Goal: Task Accomplishment & Management: Manage account settings

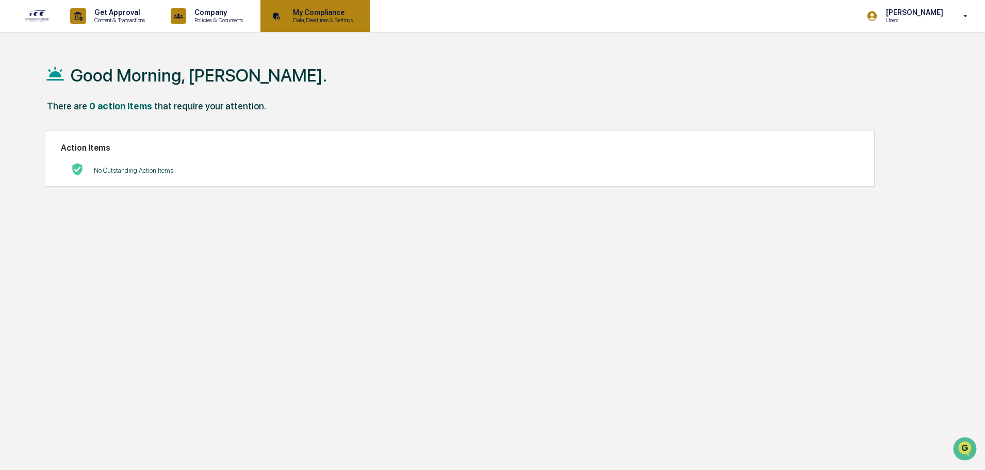
click at [345, 20] on p "Data, Deadlines & Settings" at bounding box center [321, 20] width 73 height 7
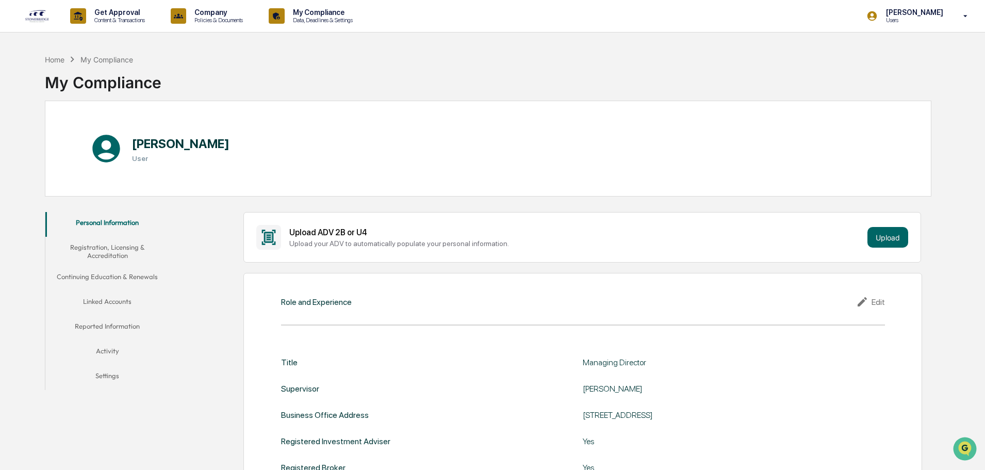
click at [101, 302] on button "Linked Accounts" at bounding box center [107, 303] width 124 height 25
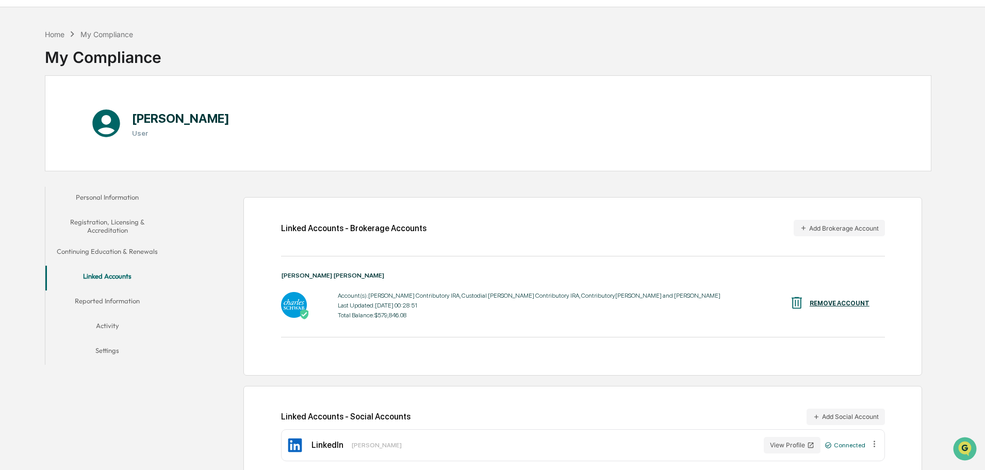
scroll to position [49, 0]
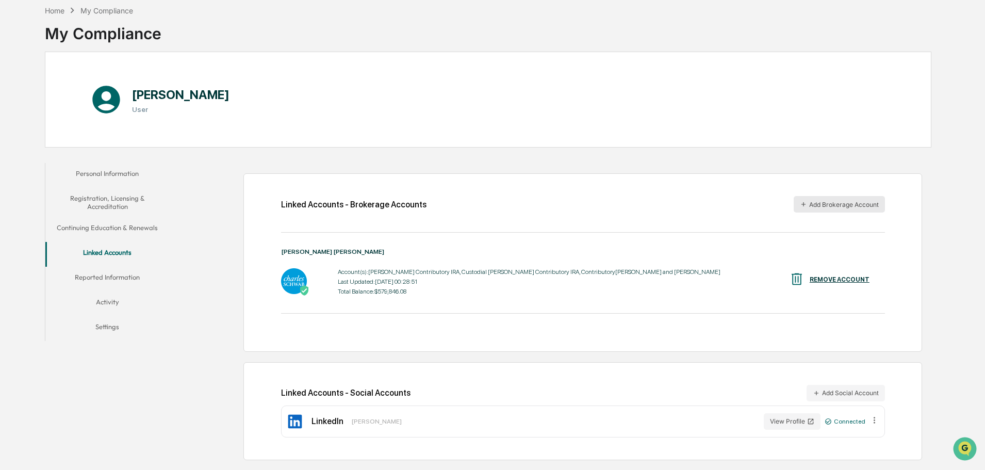
click at [828, 205] on button "Add Brokerage Account" at bounding box center [839, 204] width 91 height 17
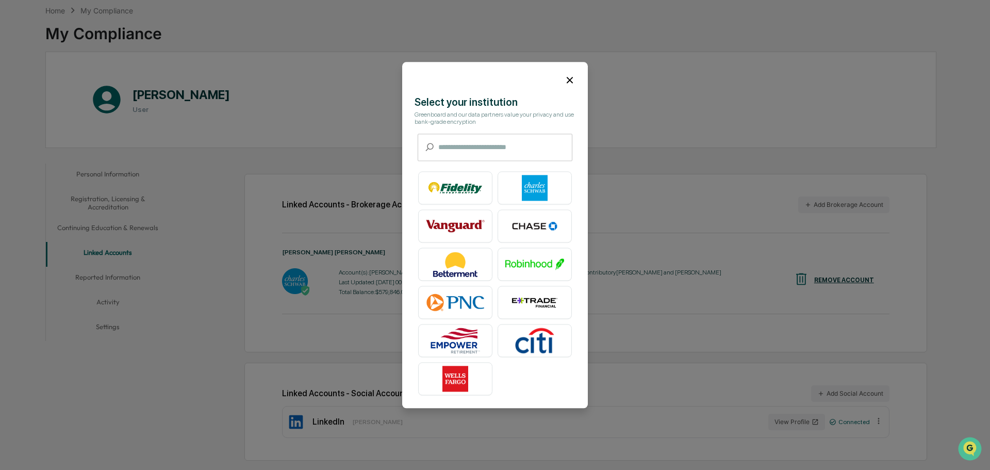
click at [568, 79] on icon at bounding box center [570, 80] width 6 height 6
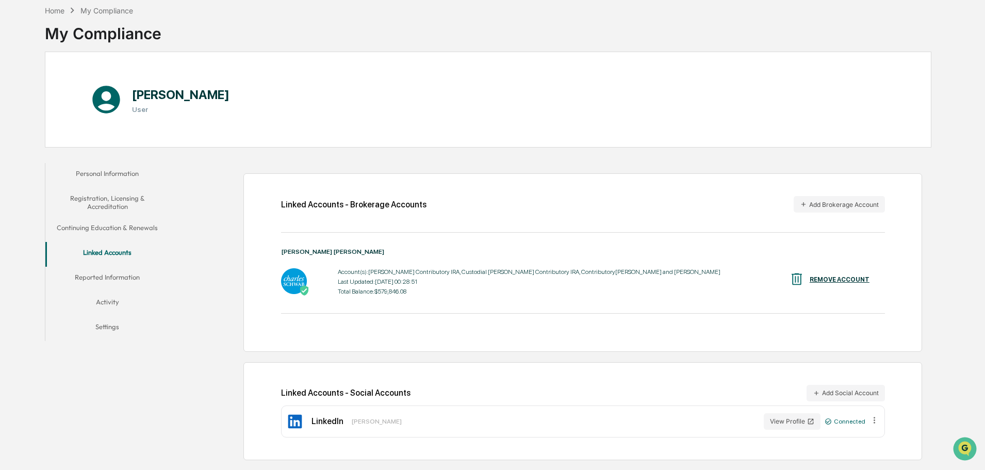
click at [571, 294] on div "Total Balance: $579,846.08" at bounding box center [529, 291] width 383 height 7
click at [857, 201] on button "Add Brokerage Account" at bounding box center [839, 204] width 91 height 17
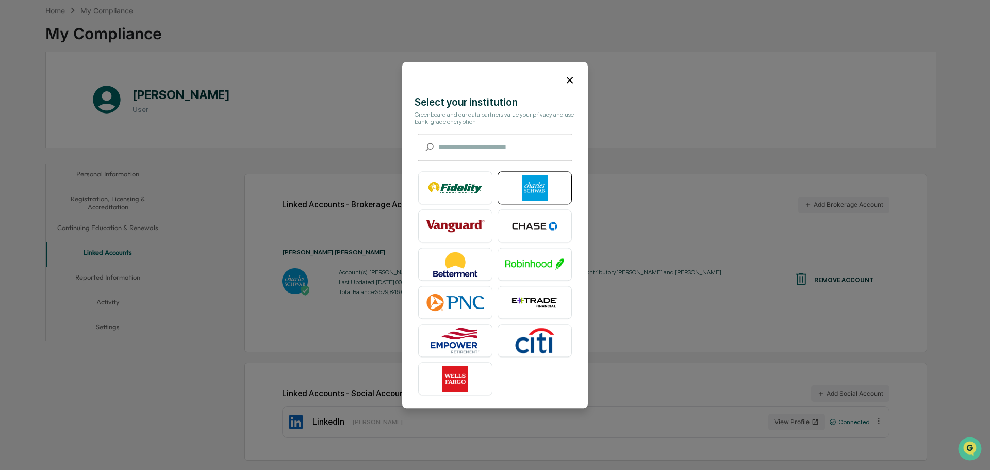
click at [543, 182] on img at bounding box center [534, 188] width 59 height 26
click at [568, 84] on icon at bounding box center [569, 79] width 11 height 11
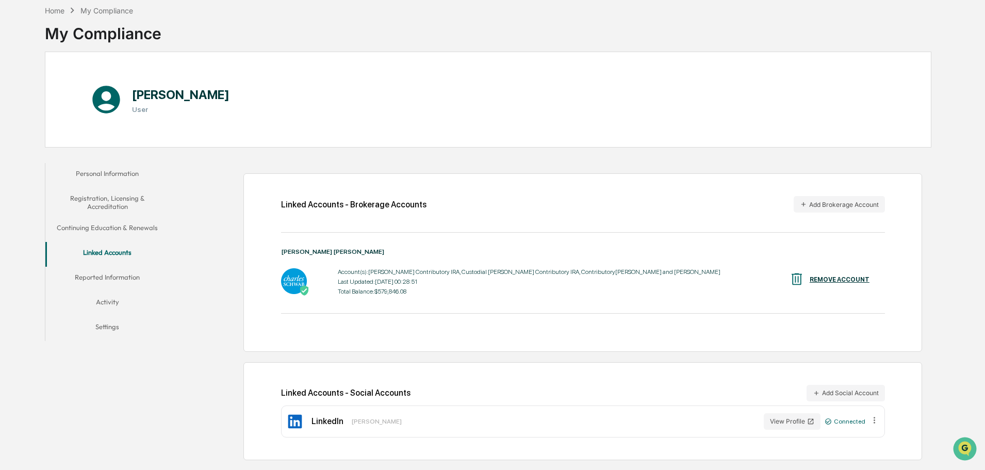
click at [107, 278] on button "Reported Information" at bounding box center [107, 279] width 124 height 25
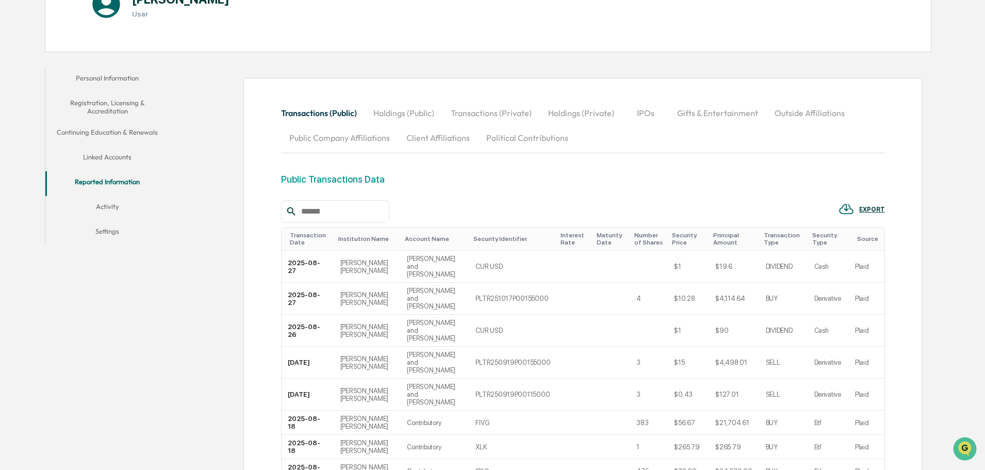
scroll to position [136, 0]
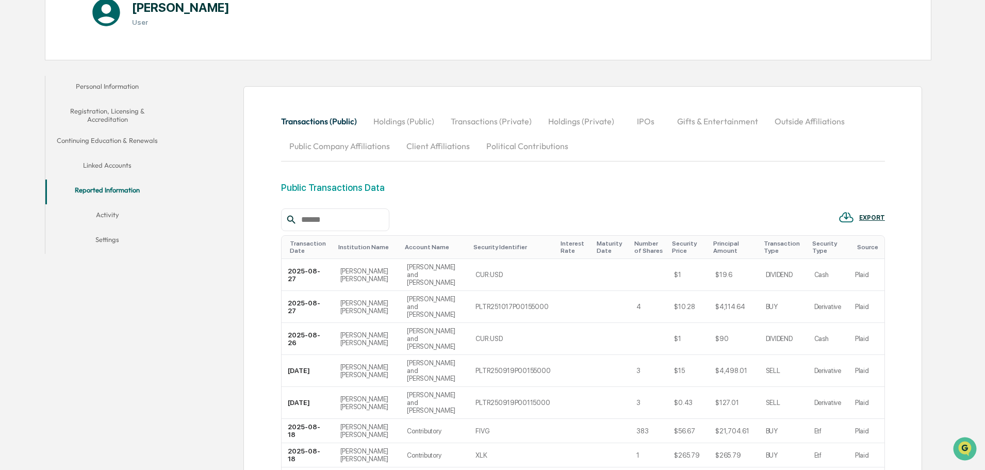
click at [407, 118] on button "Holdings (Public)" at bounding box center [403, 121] width 77 height 25
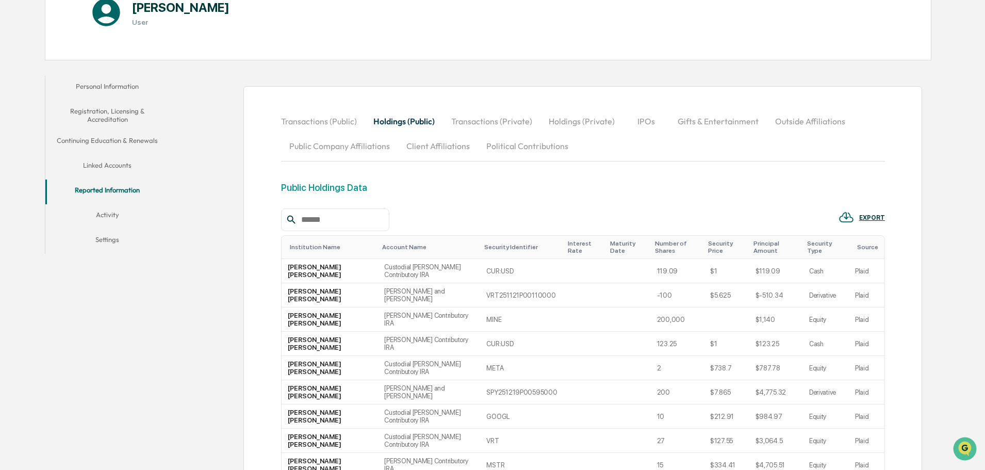
click at [301, 118] on button "Transactions (Public)" at bounding box center [323, 121] width 84 height 25
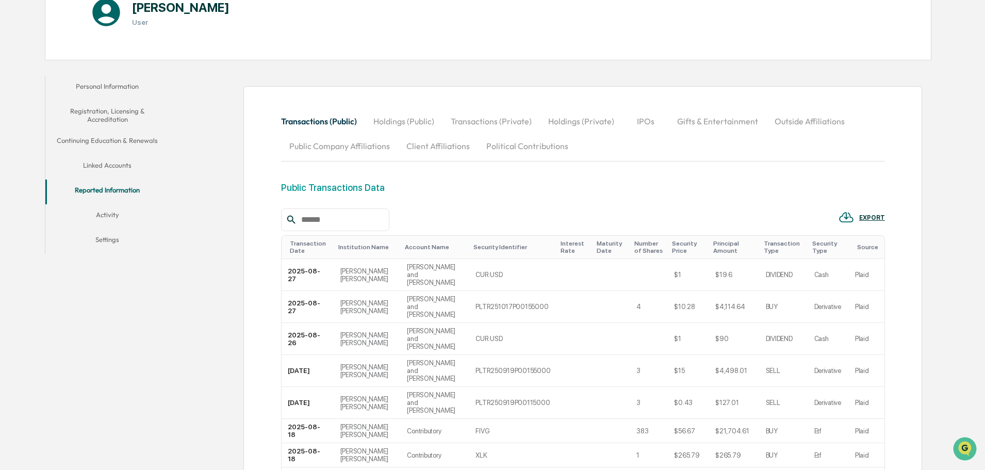
click at [114, 165] on button "Linked Accounts" at bounding box center [107, 167] width 124 height 25
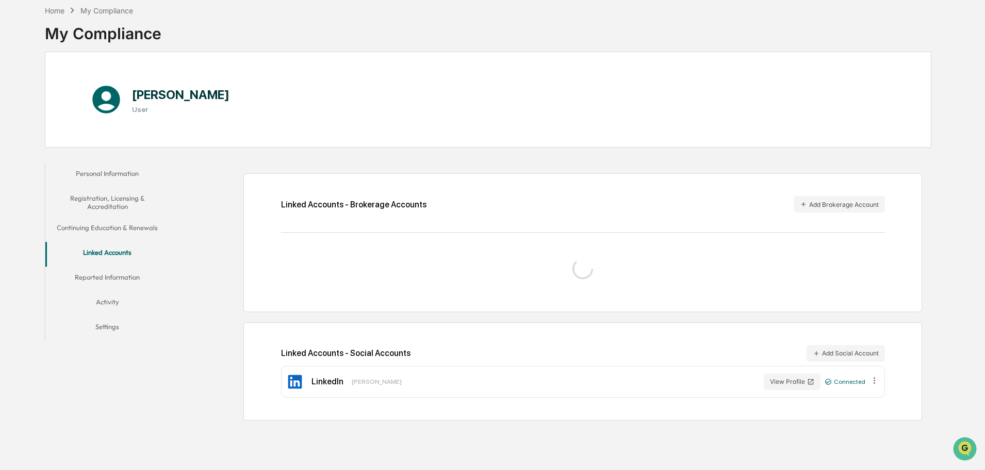
scroll to position [49, 0]
click at [112, 224] on button "Continuing Education & Renewals" at bounding box center [107, 229] width 124 height 25
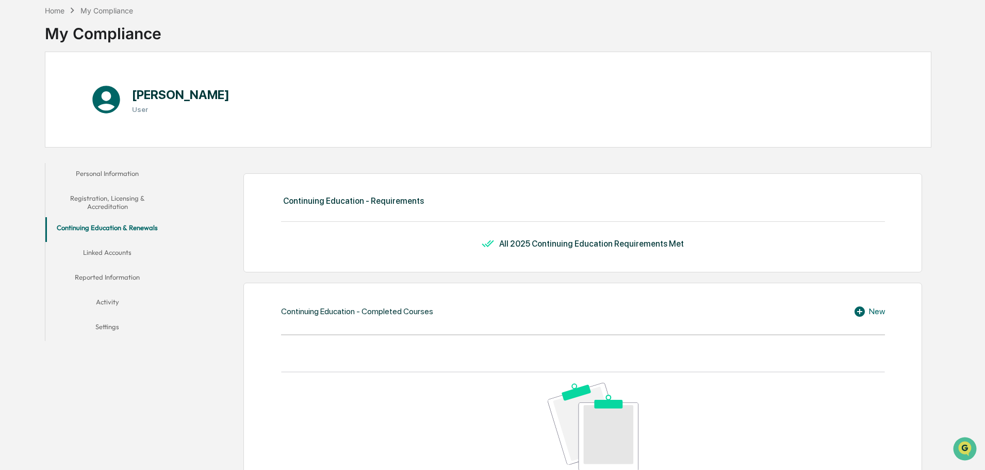
click at [118, 171] on button "Personal Information" at bounding box center [107, 175] width 124 height 25
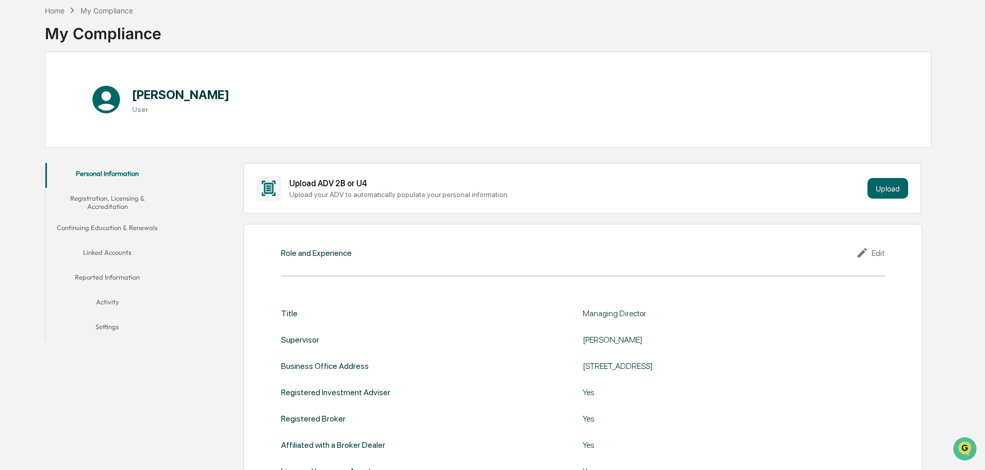
click at [108, 299] on button "Activity" at bounding box center [107, 303] width 124 height 25
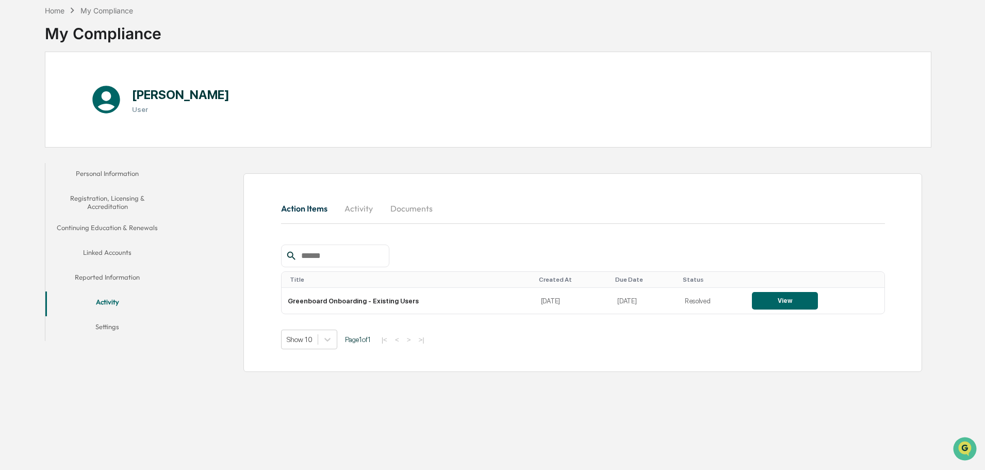
click at [105, 255] on button "Linked Accounts" at bounding box center [107, 254] width 124 height 25
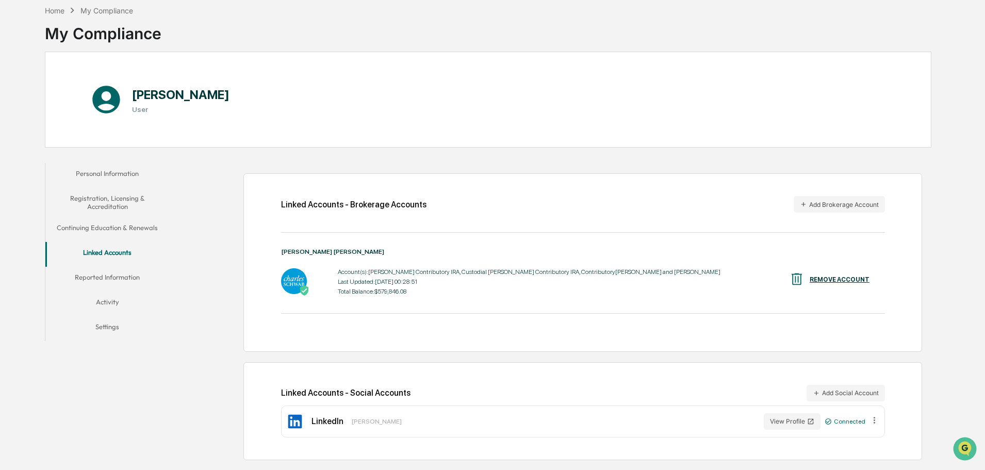
click at [401, 266] on div "Account(s): [PERSON_NAME] Contributory IRA, Custodial [PERSON_NAME] Contributor…" at bounding box center [529, 282] width 383 height 32
click at [282, 272] on img at bounding box center [294, 281] width 26 height 26
click at [454, 279] on div "Last Updated: [DATE] 00:28:51" at bounding box center [529, 281] width 383 height 7
click at [111, 229] on button "Continuing Education & Renewals" at bounding box center [107, 229] width 124 height 25
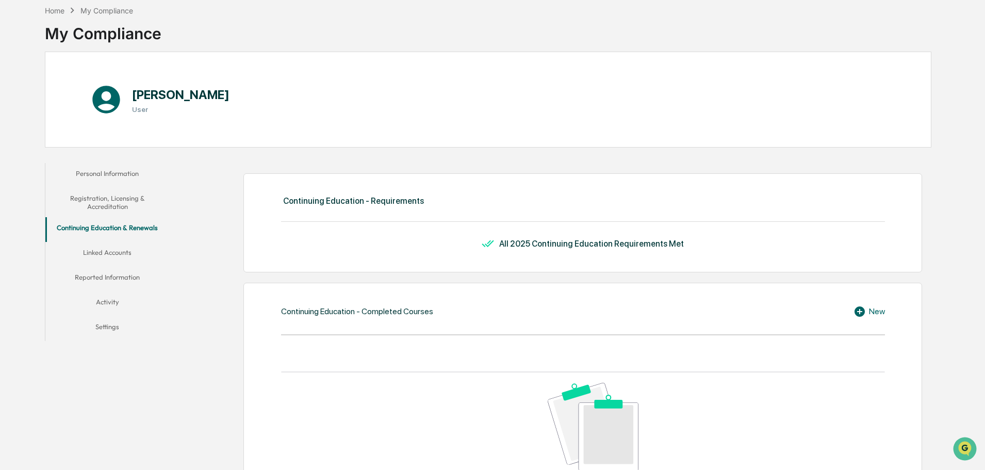
click at [102, 254] on button "Linked Accounts" at bounding box center [107, 254] width 124 height 25
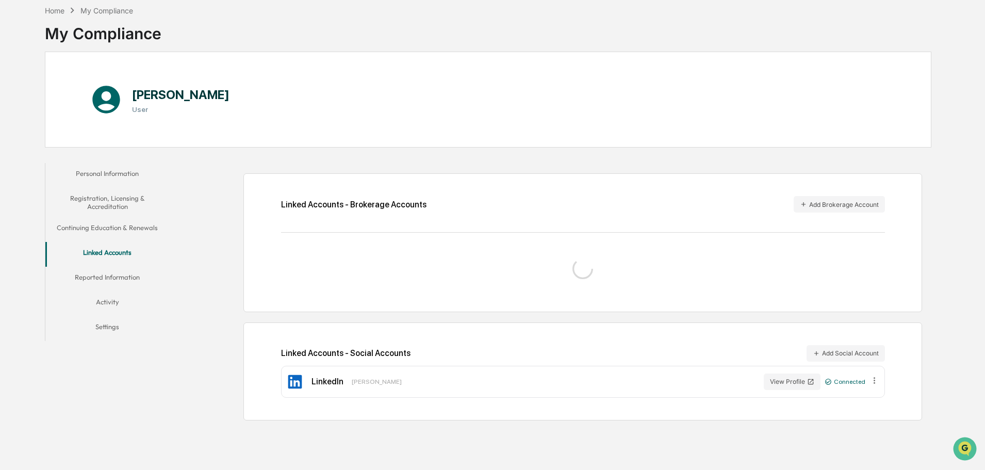
click at [116, 167] on button "Personal Information" at bounding box center [107, 175] width 124 height 25
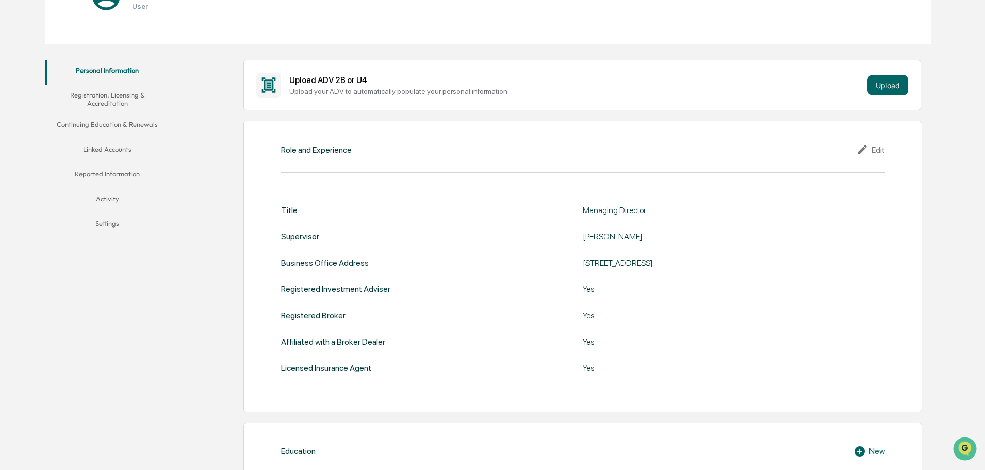
scroll to position [43, 0]
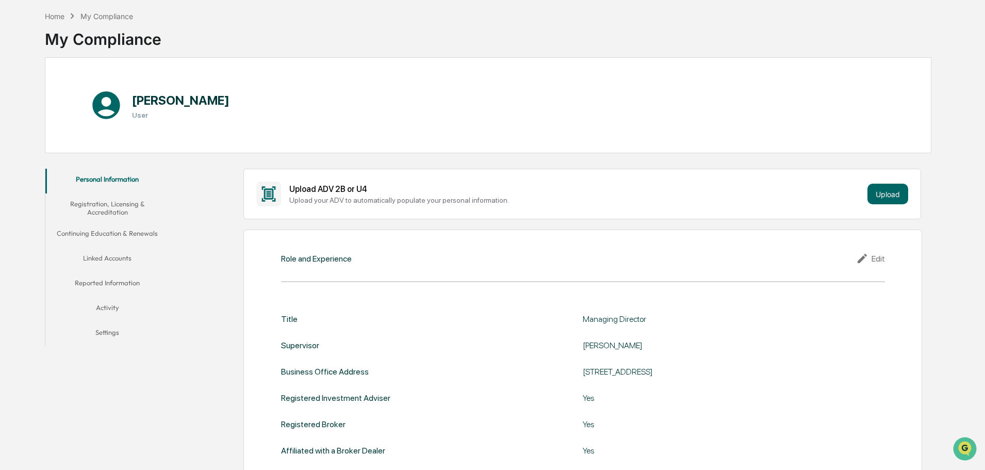
click at [93, 210] on button "Registration, Licensing & Accreditation" at bounding box center [107, 207] width 124 height 29
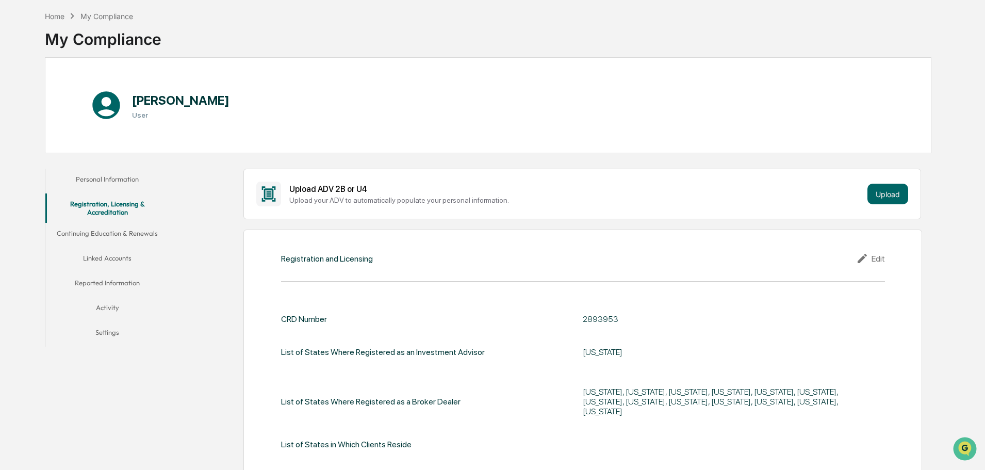
click at [100, 229] on button "Continuing Education & Renewals" at bounding box center [107, 235] width 124 height 25
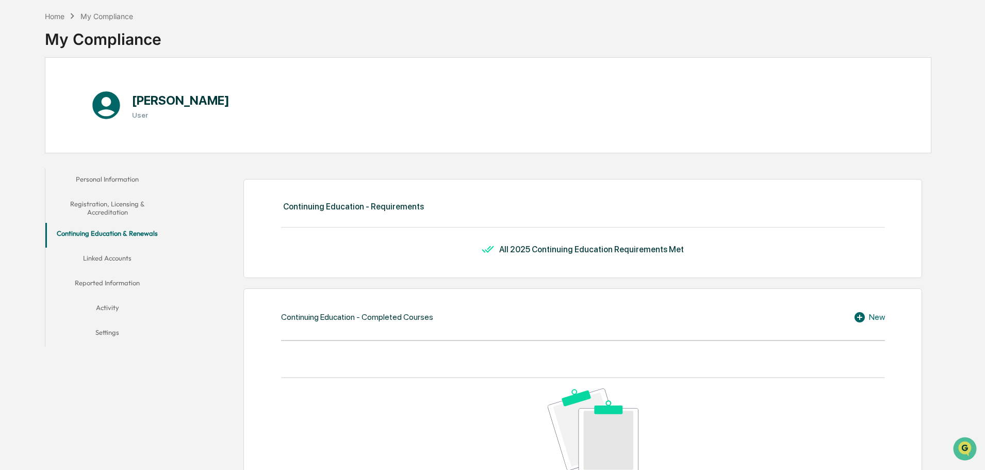
click at [103, 259] on button "Linked Accounts" at bounding box center [107, 260] width 124 height 25
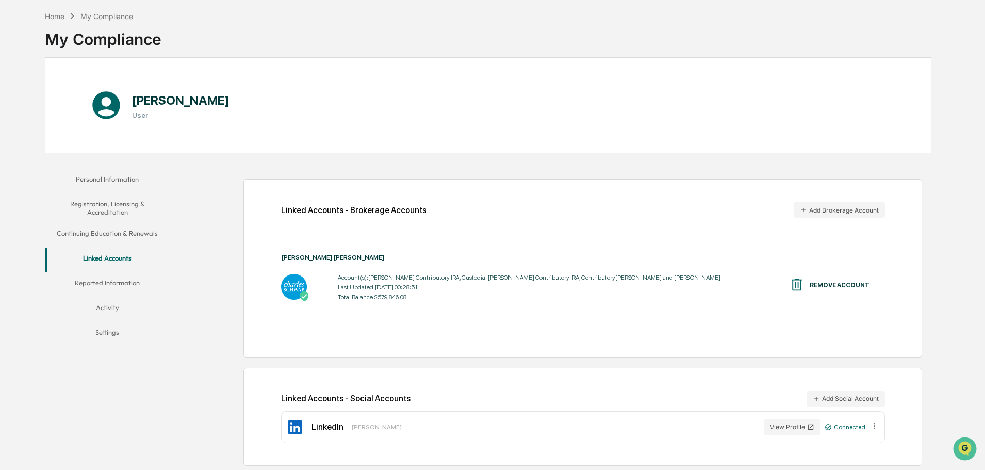
click at [395, 276] on div "Account(s): [PERSON_NAME] Contributory IRA, Custodial [PERSON_NAME] Contributor…" at bounding box center [529, 277] width 383 height 7
click at [392, 294] on div "Total Balance: $579,846.08" at bounding box center [529, 296] width 383 height 7
